Goal: Find specific page/section: Find specific page/section

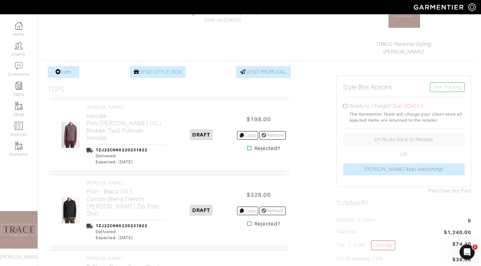
scroll to position [79, 0]
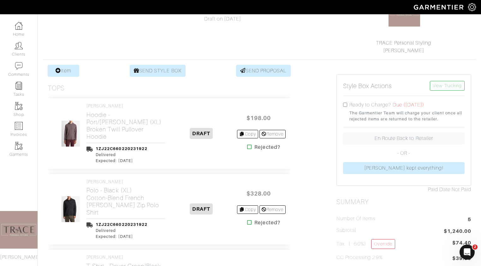
click at [248, 220] on icon at bounding box center [249, 222] width 5 height 5
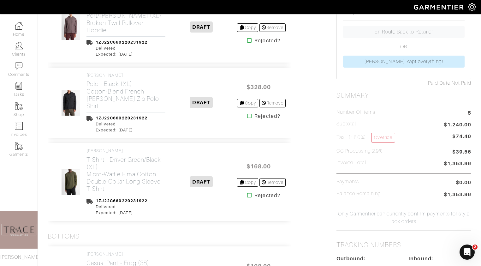
scroll to position [186, 0]
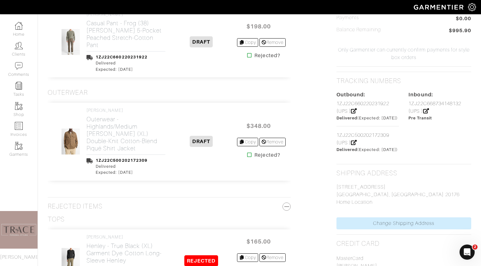
scroll to position [355, 0]
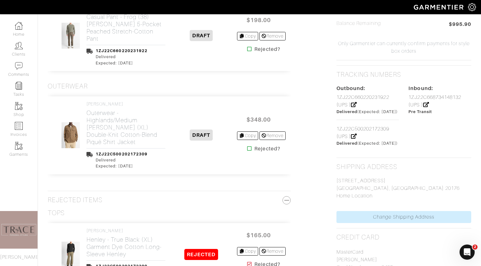
click at [248, 149] on icon at bounding box center [249, 148] width 5 height 5
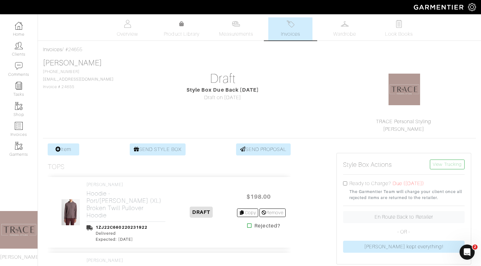
scroll to position [4, 0]
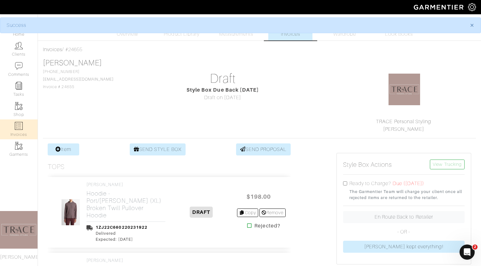
click at [25, 125] on link "Invoices" at bounding box center [19, 129] width 38 height 20
select select
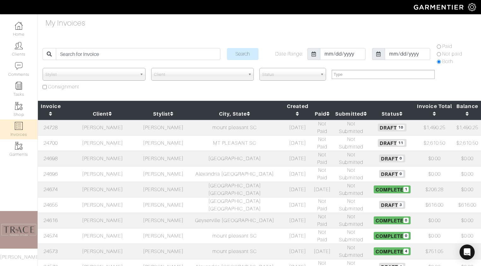
click at [108, 135] on td "[PERSON_NAME]" at bounding box center [103, 142] width 78 height 15
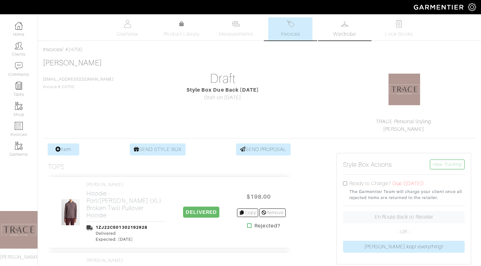
click at [339, 37] on span "Wardrobe" at bounding box center [344, 34] width 23 height 8
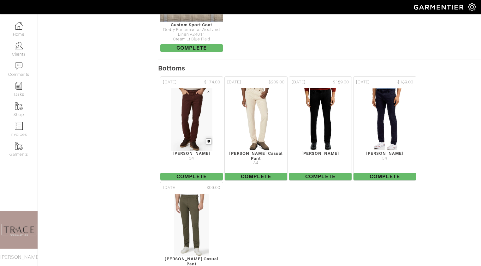
scroll to position [791, 0]
